Goal: Navigation & Orientation: Find specific page/section

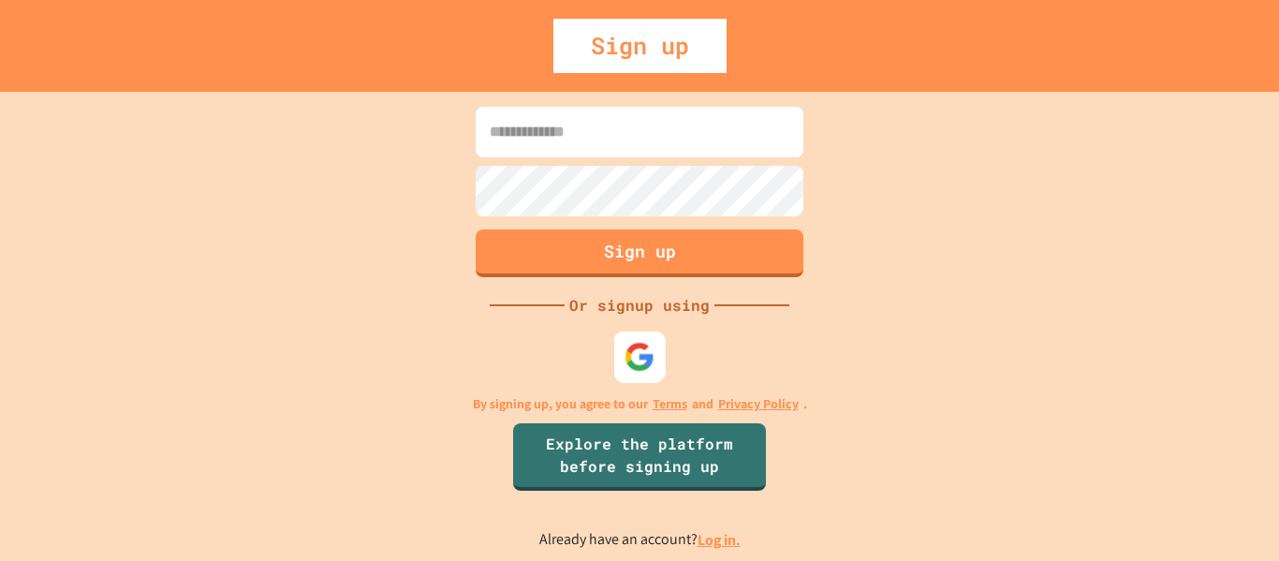
click at [631, 349] on img at bounding box center [640, 356] width 31 height 31
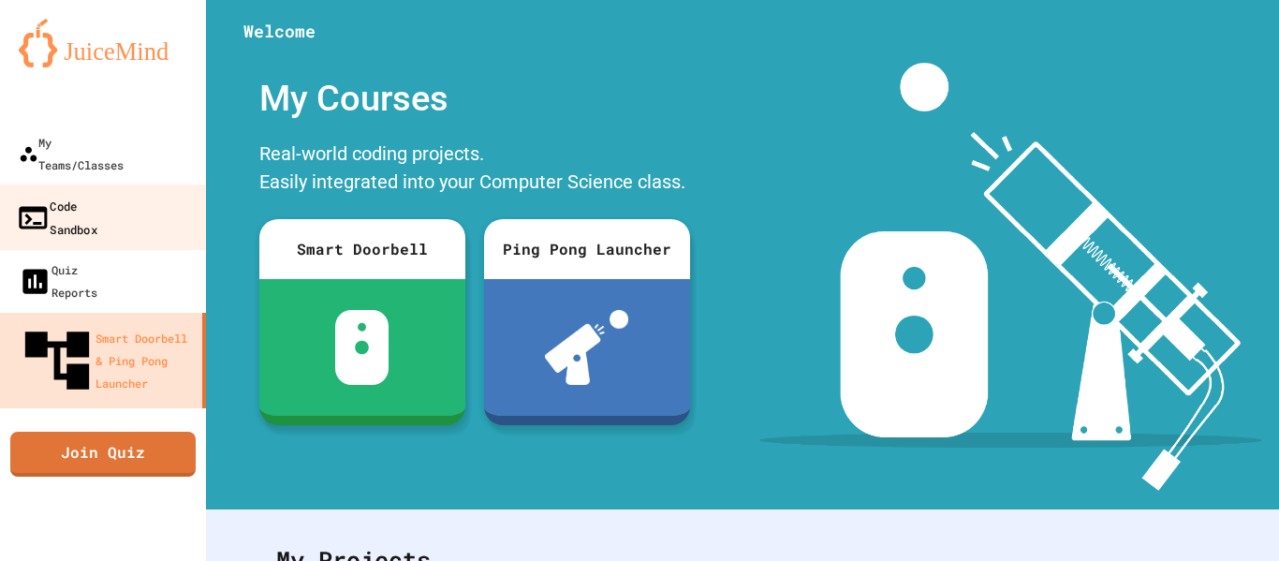
click at [144, 184] on link "Code Sandbox" at bounding box center [103, 217] width 213 height 66
